Goal: Information Seeking & Learning: Learn about a topic

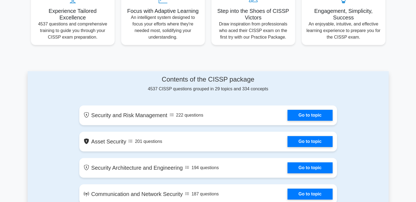
scroll to position [246, 0]
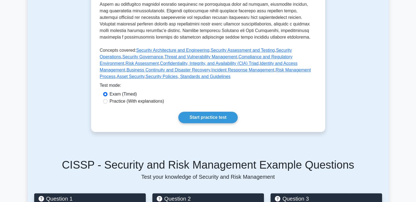
scroll to position [246, 0]
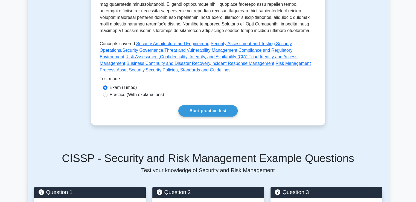
click at [212, 105] on link "Start practice test" at bounding box center [207, 110] width 59 height 11
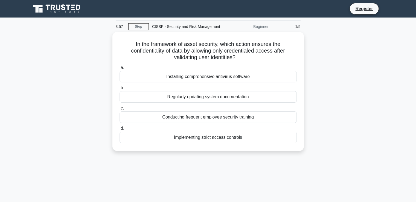
click at [199, 139] on div "Implementing strict access controls" at bounding box center [208, 137] width 177 height 11
click at [120, 130] on input "d. Implementing strict access controls" at bounding box center [120, 129] width 0 height 4
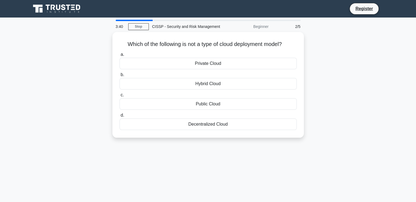
click at [211, 125] on div "Decentralized Cloud" at bounding box center [208, 124] width 177 height 11
click at [120, 117] on input "d. Decentralized Cloud" at bounding box center [120, 116] width 0 height 4
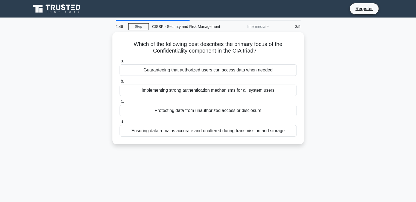
click at [233, 112] on div "Protecting data from unauthorized access or disclosure" at bounding box center [208, 110] width 177 height 11
click at [120, 103] on input "c. Protecting data from unauthorized access or disclosure" at bounding box center [120, 102] width 0 height 4
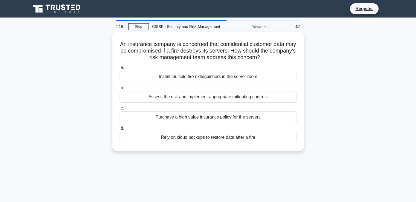
click at [222, 99] on div "Assess the risk and implement appropriate mitigating controls" at bounding box center [208, 96] width 177 height 11
click at [120, 90] on input "b. Assess the risk and implement appropriate mitigating controls" at bounding box center [120, 88] width 0 height 4
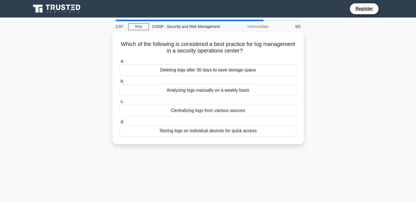
click at [216, 110] on div "Centralizing logs from various sources" at bounding box center [208, 110] width 177 height 11
click at [203, 110] on div "Centralizing logs from various sources" at bounding box center [208, 110] width 177 height 11
click at [120, 103] on input "c. Centralizing logs from various sources" at bounding box center [120, 102] width 0 height 4
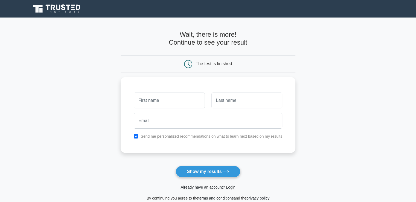
click at [215, 173] on button "Show my results" at bounding box center [208, 171] width 65 height 11
click at [64, 8] on icon at bounding box center [57, 9] width 53 height 10
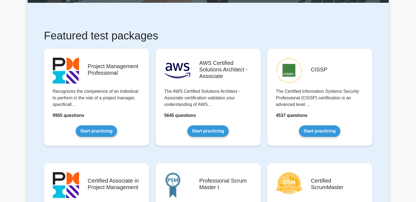
scroll to position [82, 0]
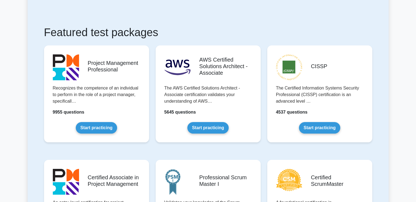
click at [321, 124] on link "Start practicing" at bounding box center [319, 127] width 41 height 11
